Goal: Navigation & Orientation: Go to known website

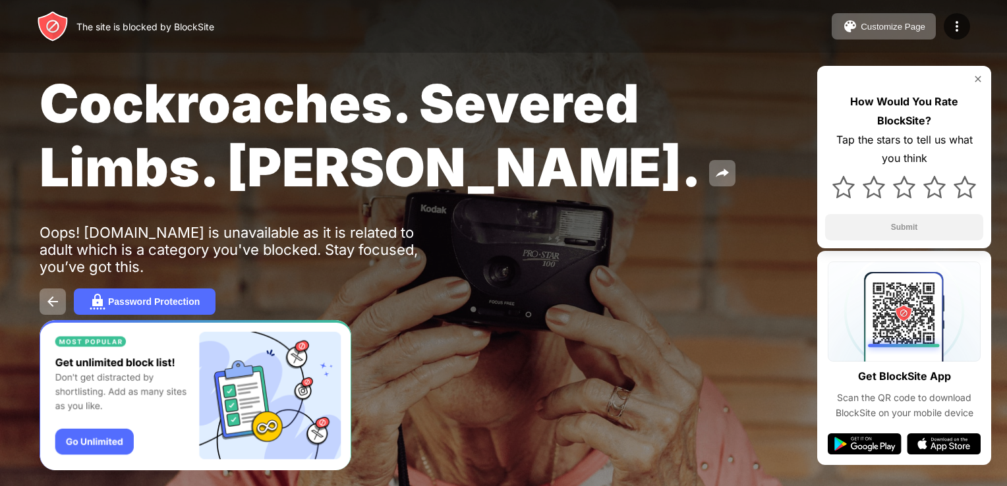
click at [336, 74] on span "Cockroaches. Severed Limbs. [PERSON_NAME]." at bounding box center [371, 135] width 662 height 128
